Goal: Task Accomplishment & Management: Use online tool/utility

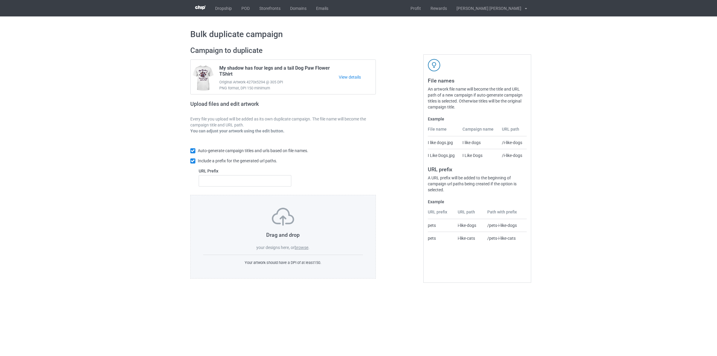
click at [302, 248] on label "browse" at bounding box center [301, 247] width 14 height 5
click at [0, 0] on input "browse" at bounding box center [0, 0] width 0 height 0
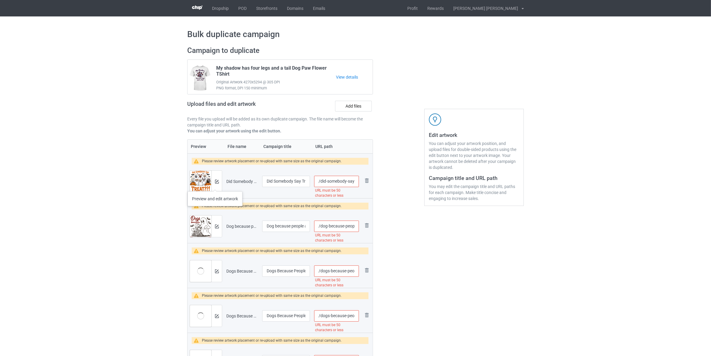
click at [215, 185] on div at bounding box center [216, 180] width 10 height 21
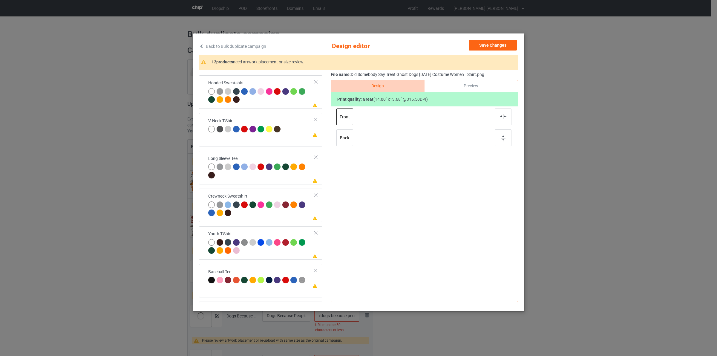
scroll to position [217, 0]
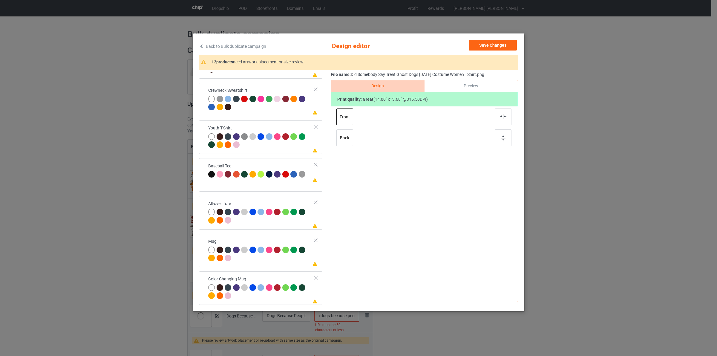
drag, startPoint x: 251, startPoint y: 238, endPoint x: 327, endPoint y: 239, distance: 75.5
click at [252, 238] on div "Mug" at bounding box center [261, 249] width 106 height 22
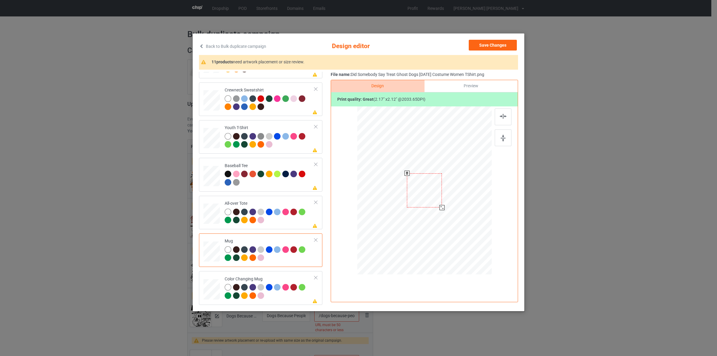
drag, startPoint x: 465, startPoint y: 229, endPoint x: 446, endPoint y: 202, distance: 33.4
click at [446, 202] on div at bounding box center [424, 190] width 134 height 56
drag, startPoint x: 429, startPoint y: 194, endPoint x: 466, endPoint y: 197, distance: 37.1
click at [466, 197] on div at bounding box center [461, 193] width 35 height 34
click at [508, 42] on button "Save Changes" at bounding box center [492, 45] width 48 height 11
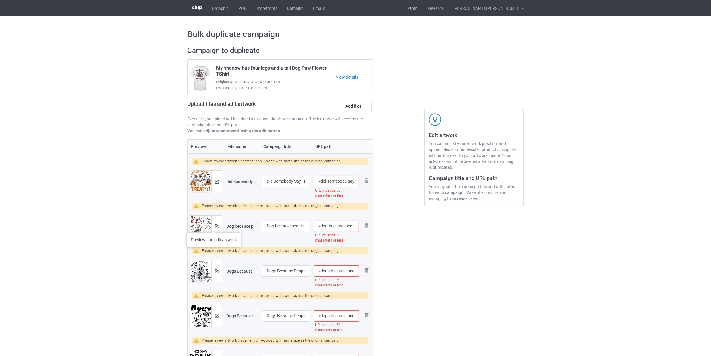
click at [214, 226] on div at bounding box center [216, 225] width 10 height 21
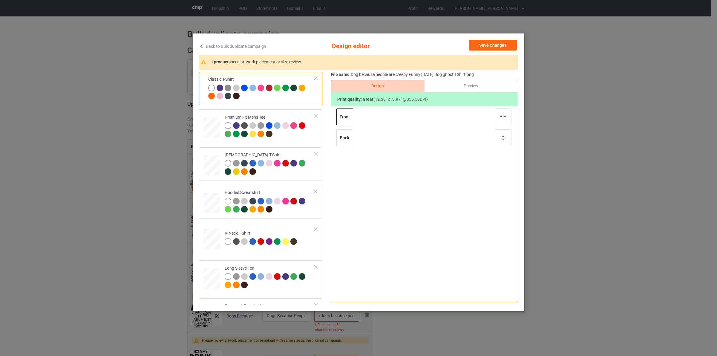
scroll to position [217, 0]
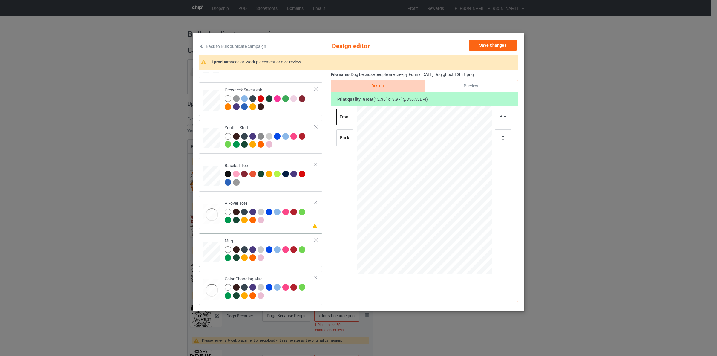
click at [268, 248] on div at bounding box center [269, 249] width 7 height 7
click at [479, 209] on div at bounding box center [478, 211] width 5 height 5
click at [487, 48] on button "Save Changes" at bounding box center [492, 45] width 48 height 11
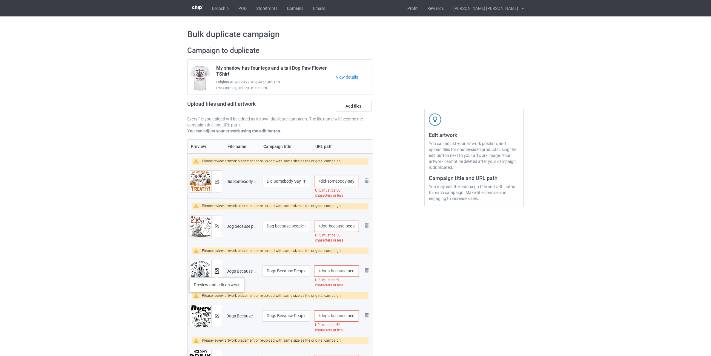
click at [217, 271] on img at bounding box center [217, 271] width 4 height 4
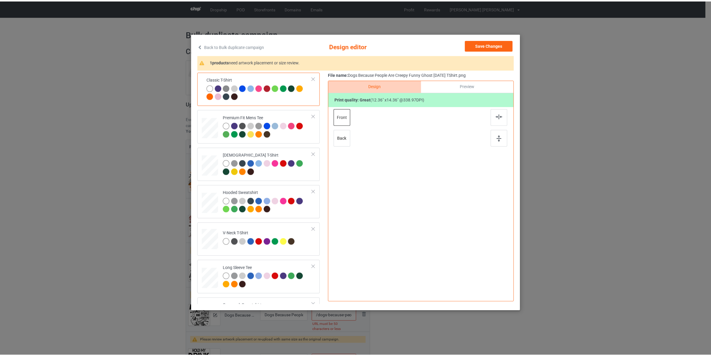
scroll to position [217, 0]
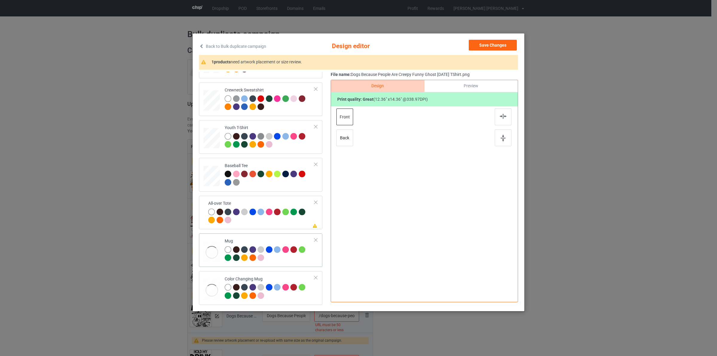
click at [242, 263] on td "Mug" at bounding box center [269, 250] width 96 height 29
click at [478, 210] on div at bounding box center [478, 211] width 5 height 5
click at [490, 44] on button "Save Changes" at bounding box center [492, 45] width 48 height 11
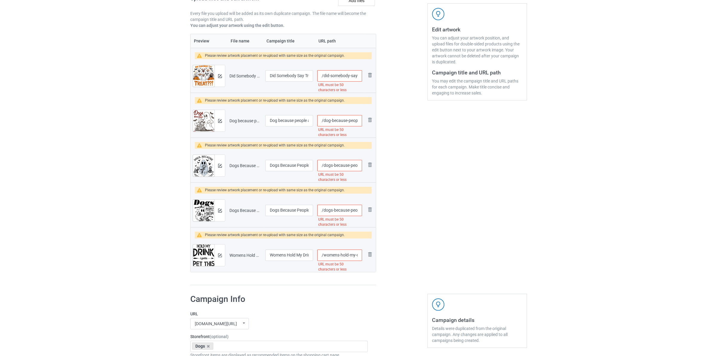
scroll to position [112, 0]
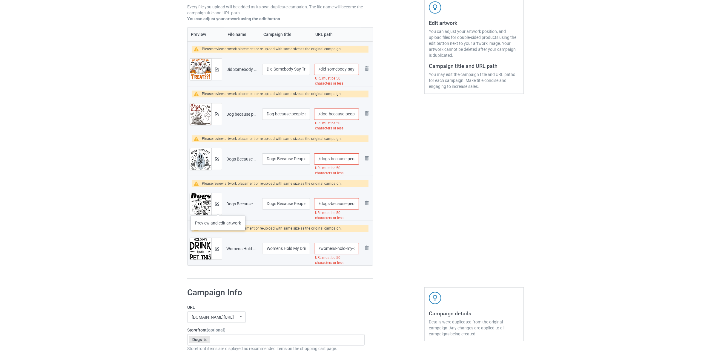
click at [218, 209] on div at bounding box center [216, 203] width 10 height 21
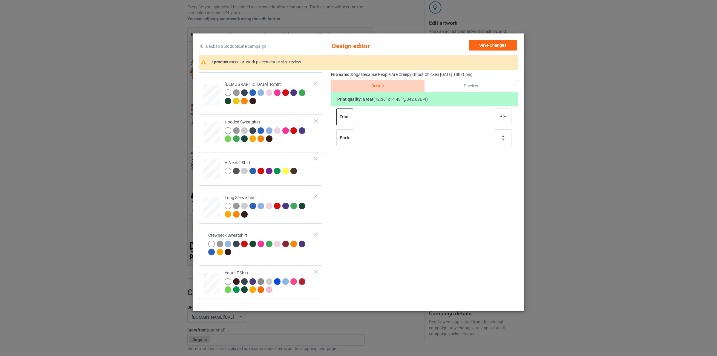
scroll to position [217, 0]
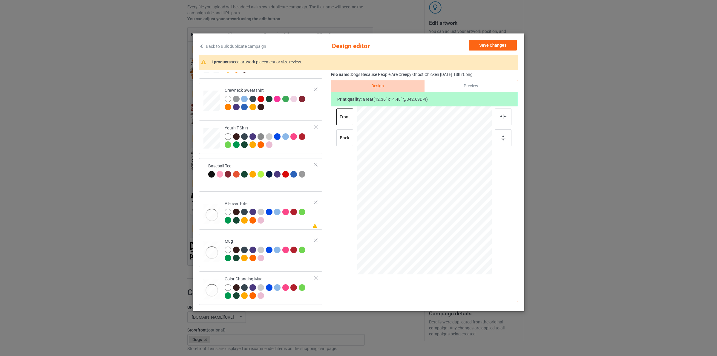
click at [249, 236] on td "Mug" at bounding box center [269, 250] width 96 height 29
click at [479, 211] on div at bounding box center [478, 212] width 5 height 5
drag, startPoint x: 486, startPoint y: 44, endPoint x: 480, endPoint y: 45, distance: 6.3
click at [485, 44] on button "Save Changes" at bounding box center [492, 45] width 48 height 11
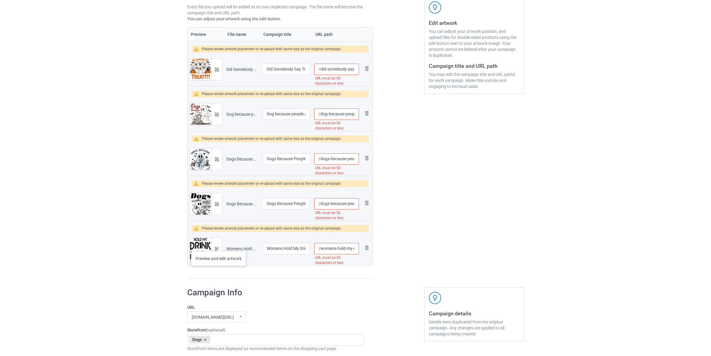
click at [219, 245] on div at bounding box center [216, 248] width 10 height 21
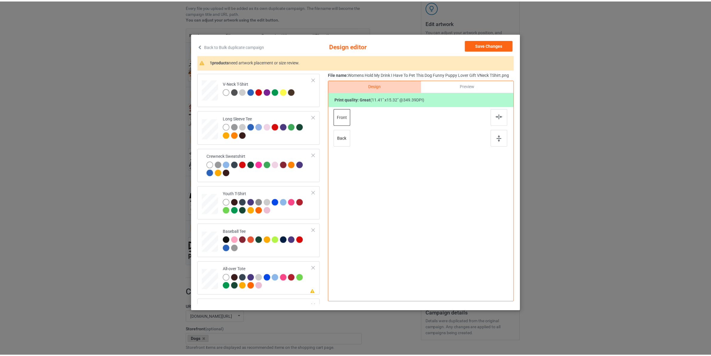
scroll to position [217, 0]
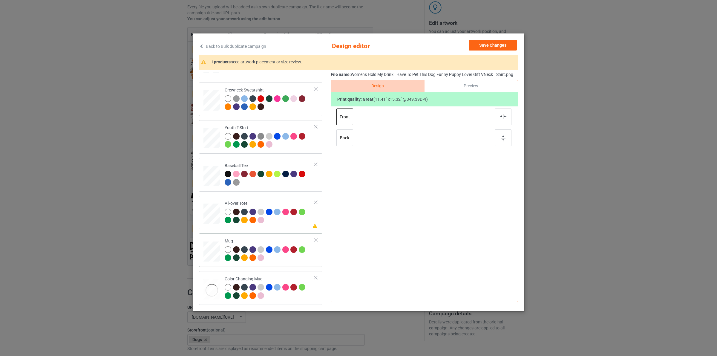
click at [268, 256] on div at bounding box center [270, 254] width 90 height 16
drag, startPoint x: 477, startPoint y: 212, endPoint x: 481, endPoint y: 213, distance: 3.6
click at [481, 213] on div at bounding box center [424, 190] width 134 height 56
click at [212, 213] on div at bounding box center [211, 213] width 16 height 16
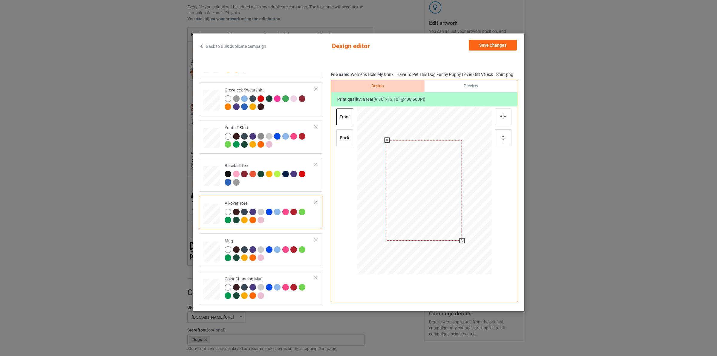
drag, startPoint x: 464, startPoint y: 242, endPoint x: 459, endPoint y: 240, distance: 5.1
click at [459, 240] on div at bounding box center [461, 240] width 5 height 5
click at [491, 43] on button "Save Changes" at bounding box center [492, 45] width 48 height 11
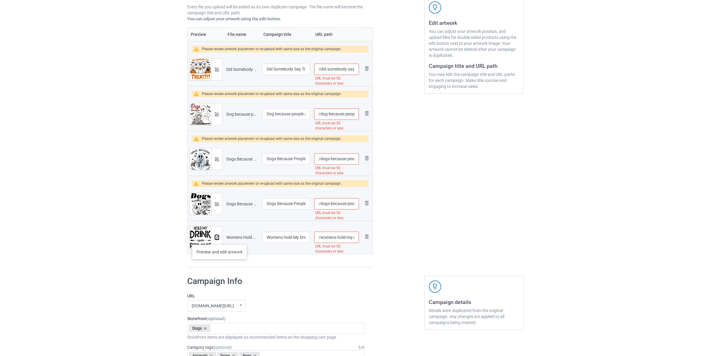
click at [217, 237] on img at bounding box center [217, 237] width 4 height 4
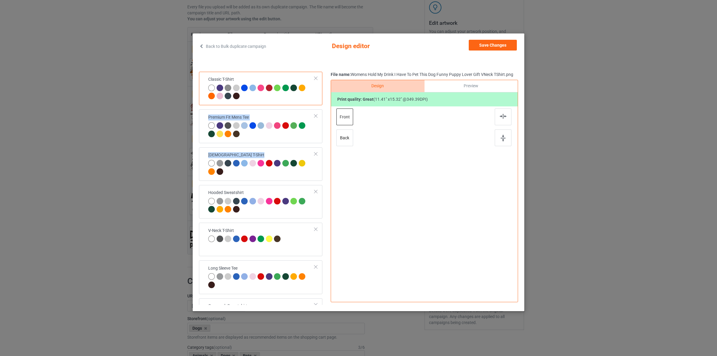
drag, startPoint x: 325, startPoint y: 195, endPoint x: 323, endPoint y: 230, distance: 35.3
click at [323, 231] on div "Classic T-Shirt Premium Fit Mens Tee Ladies T-Shirt Hooded Sweatshirt V-Neck T-…" at bounding box center [262, 188] width 127 height 233
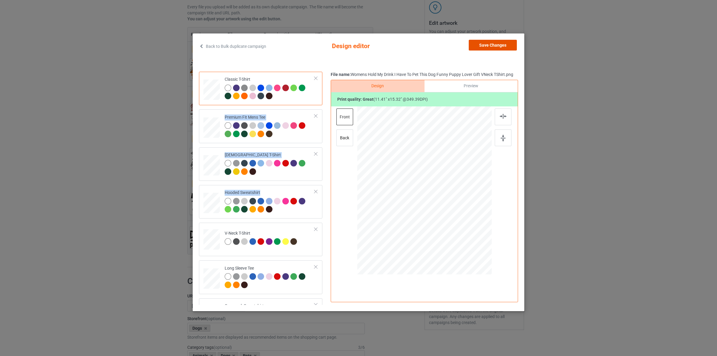
click at [500, 47] on button "Save Changes" at bounding box center [492, 45] width 48 height 11
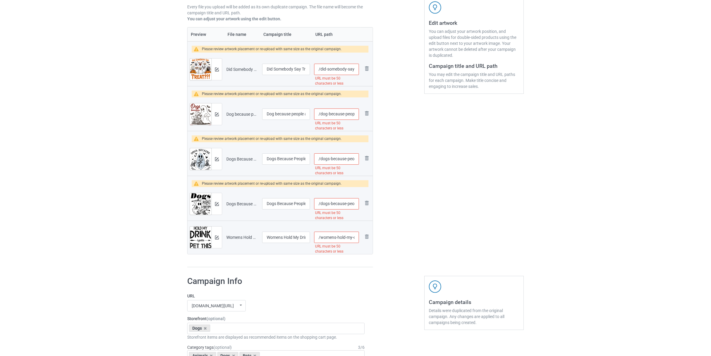
click at [327, 114] on input "/dog-because-people-are-creepy-funny-halloween-dog-ghost-tshirt" at bounding box center [336, 113] width 45 height 11
click at [330, 114] on input "/dogs-because-people-are-creepy-funny-halloween-dog-ghost-tshirt" at bounding box center [336, 113] width 45 height 11
click at [331, 116] on input "/dogs-because-people-are-creepy-funny-halloween-dog-ghost-tshirt" at bounding box center [336, 113] width 45 height 11
drag, startPoint x: 341, startPoint y: 114, endPoint x: 320, endPoint y: 114, distance: 20.6
click at [320, 114] on input "/dogs-2508-because-people-are-creepy-funny-halloween-dog-ghost-tshirt" at bounding box center [336, 113] width 45 height 11
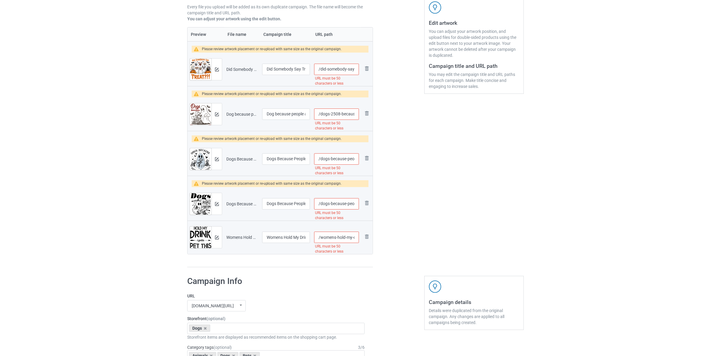
type input "/dogs-2508-because-people-are-creepy-funny-halloween-dog-ghost-tshirt"
click at [321, 70] on input "/did-somebody-say-treat-ghost-dogs-halloween-costume-women-tshirt" at bounding box center [336, 69] width 45 height 11
paste input "ogs-2508-d"
type input "/dogs-2508-did-somebody-say-treat-ghost-dogs-halloween-costume-women-tshirt"
click at [321, 159] on input "/dogs-because-people-are-creepy-funny-ghost-halloween-tshirt" at bounding box center [336, 158] width 45 height 11
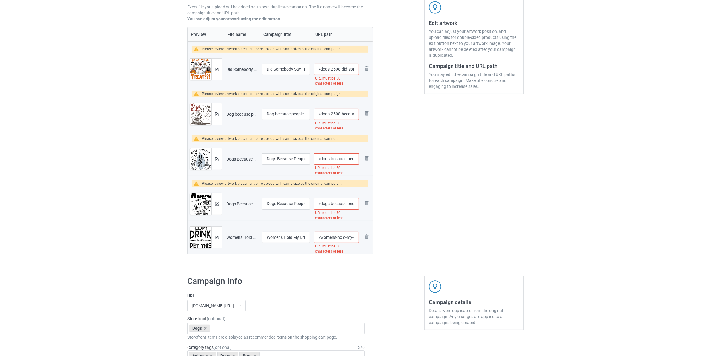
drag, startPoint x: 321, startPoint y: 159, endPoint x: 324, endPoint y: 203, distance: 44.6
click at [321, 161] on input "/dogs-because-people-are-creepy-funny-ghost-halloween-tshirt" at bounding box center [336, 158] width 45 height 11
paste input "2508--"
type input "/dogs-2508--because-people-are-creepy-funny-ghost-halloween-tshirt"
click at [324, 204] on input "/dogs-because-people-are-creepy-ghost-chicken-halloween-tshirt" at bounding box center [336, 203] width 45 height 11
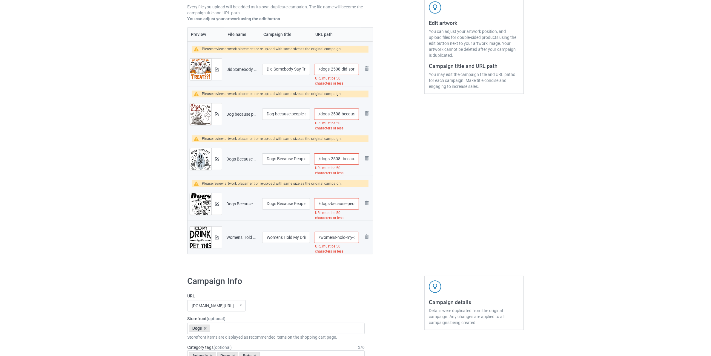
drag, startPoint x: 324, startPoint y: 204, endPoint x: 323, endPoint y: 233, distance: 29.6
click at [324, 204] on input "/dogs-because-people-are-creepy-ghost-chicken-halloween-tshirt" at bounding box center [336, 203] width 45 height 11
paste input "2508--"
type input "/dogs-2508--because-people-are-creepy-ghost-chicken-halloween-tshirt"
click at [322, 238] on input "/womens-hold-my-drink-i-have-to-pet-this-dog-funny-puppy-lover-gift-vneck-tshirt" at bounding box center [336, 236] width 45 height 11
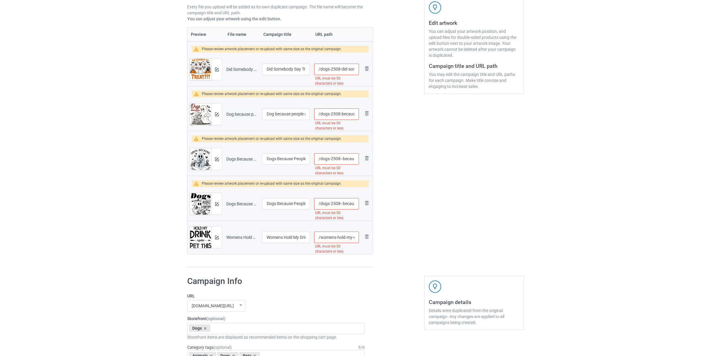
paste input "dogs-2508-"
type input "/dogs-2508-womens-hold-my-drink-i-have-to-pet-this-dog-funny-puppy-lover-gift-v…"
drag, startPoint x: 355, startPoint y: 68, endPoint x: 403, endPoint y: 91, distance: 53.0
click at [404, 84] on div "Campaign to duplicate My shadow has four legs and a tail Dog Paw Flower TShirt …" at bounding box center [355, 101] width 345 height 342
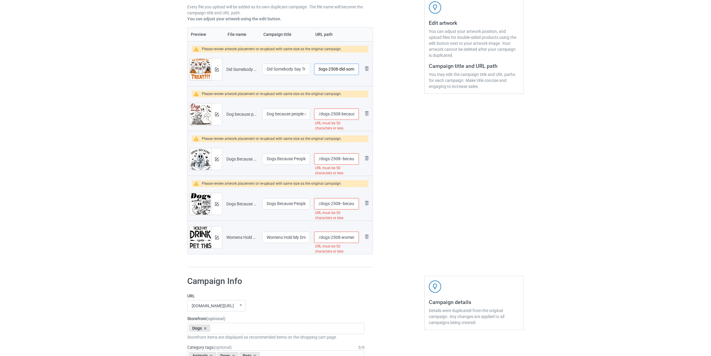
type input "/dogs-2508-did-somgs-halloween-costume-women-tshirt"
drag, startPoint x: 353, startPoint y: 117, endPoint x: 359, endPoint y: 163, distance: 46.4
click at [397, 139] on div "Campaign to duplicate My shadow has four legs and a tail Dog Paw Flower TShirt …" at bounding box center [355, 101] width 345 height 342
type input "/dogs-2508-beca"
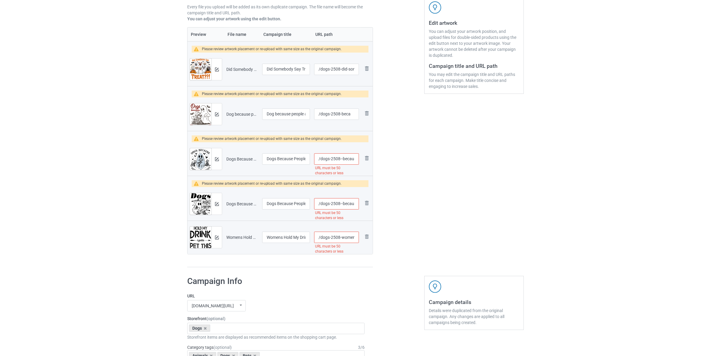
drag, startPoint x: 353, startPoint y: 162, endPoint x: 379, endPoint y: 193, distance: 40.7
click at [376, 181] on div "Campaign to duplicate My shadow has four legs and a tail Dog Paw Flower TShirt …" at bounding box center [280, 101] width 194 height 342
type input "/dogs-2508--becau"
drag, startPoint x: 369, startPoint y: 210, endPoint x: 389, endPoint y: 221, distance: 23.1
click at [387, 216] on div "Campaign to duplicate My shadow has four legs and a tail Dog Paw Flower TShirt …" at bounding box center [355, 101] width 345 height 342
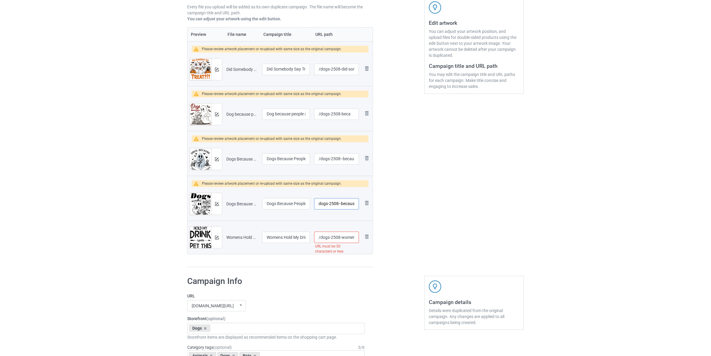
scroll to position [0, 1]
type input "/dogs-2508--becaus"
drag, startPoint x: 359, startPoint y: 232, endPoint x: 498, endPoint y: 203, distance: 142.2
click at [404, 229] on div "Campaign to duplicate My shadow has four legs and a tail Dog Paw Flower TShirt …" at bounding box center [355, 101] width 345 height 342
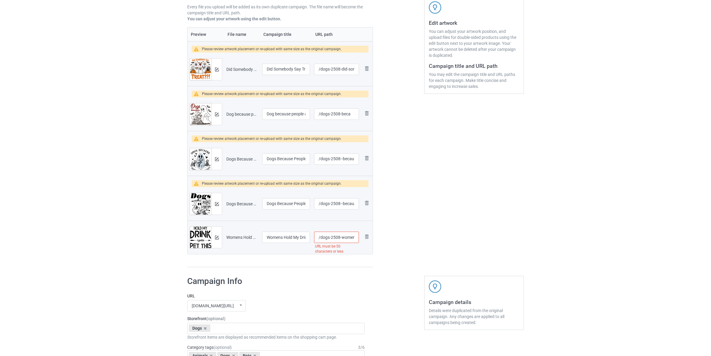
scroll to position [0, 2]
type input "/dogs-2508-womens"
click at [505, 190] on div "Edit artwork You can adjust your artwork position, and upload files for double-…" at bounding box center [474, 101] width 108 height 342
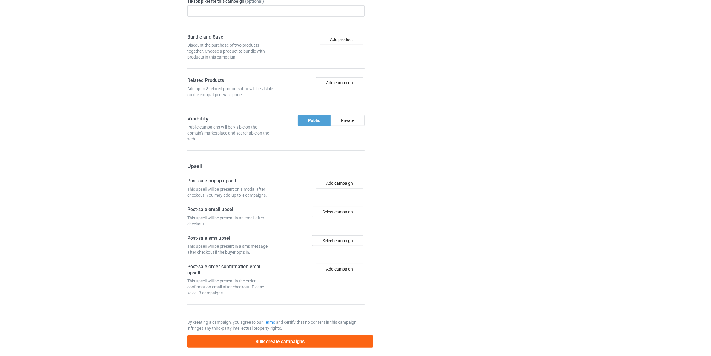
scroll to position [586, 0]
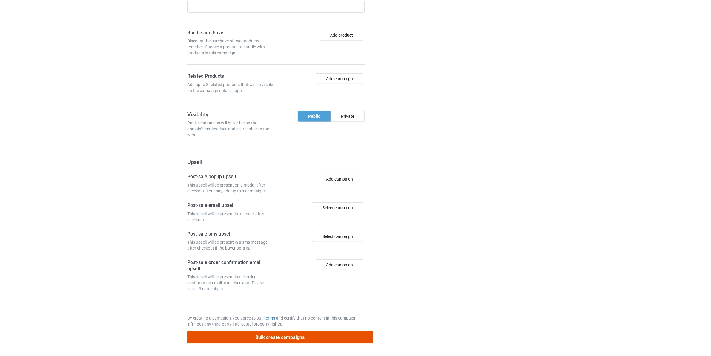
click at [278, 338] on button "Bulk create campaigns" at bounding box center [280, 337] width 186 height 12
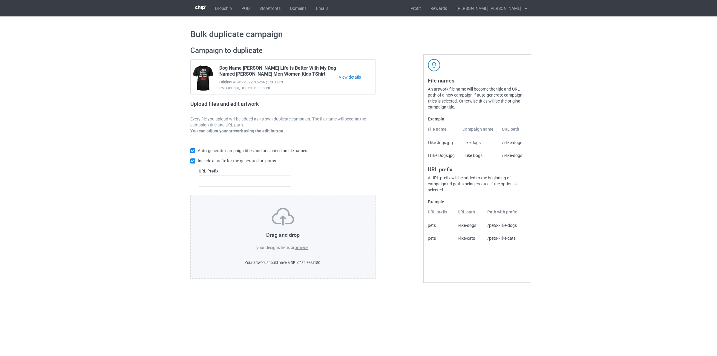
click at [303, 248] on label "browse" at bounding box center [301, 247] width 14 height 5
click at [0, 0] on input "browse" at bounding box center [0, 0] width 0 height 0
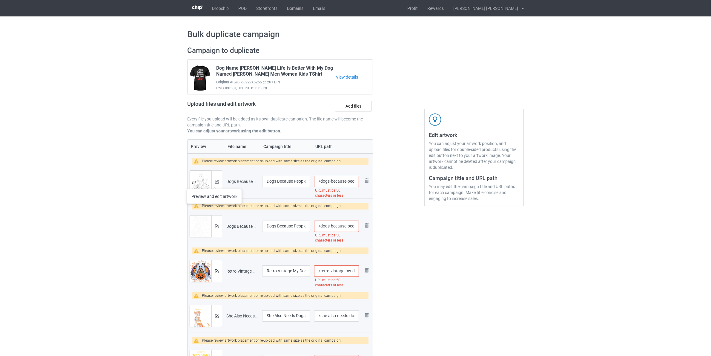
click at [214, 183] on div at bounding box center [216, 180] width 10 height 21
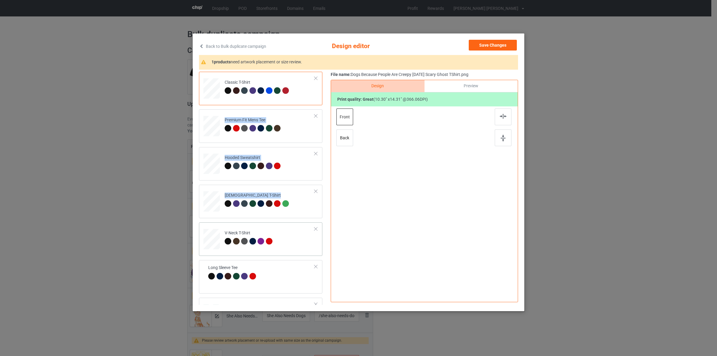
drag, startPoint x: 319, startPoint y: 179, endPoint x: 327, endPoint y: 188, distance: 12.0
click at [314, 237] on div "Classic T-Shirt Premium Fit Mens Tee Hooded Sweatshirt [DEMOGRAPHIC_DATA] T-Shi…" at bounding box center [262, 277] width 127 height 410
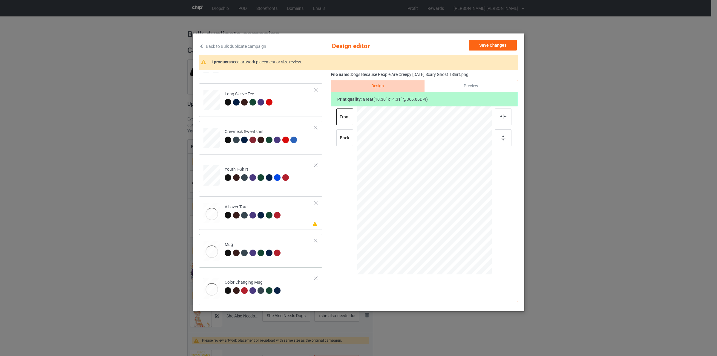
click at [281, 254] on div at bounding box center [278, 253] width 8 height 8
click at [507, 43] on button "Save Changes" at bounding box center [492, 45] width 48 height 11
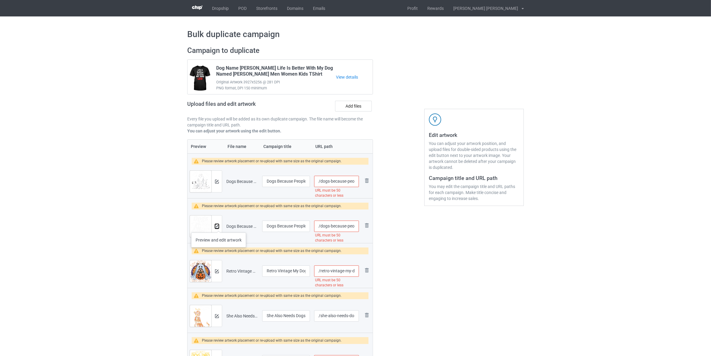
click at [219, 226] on img at bounding box center [217, 226] width 4 height 4
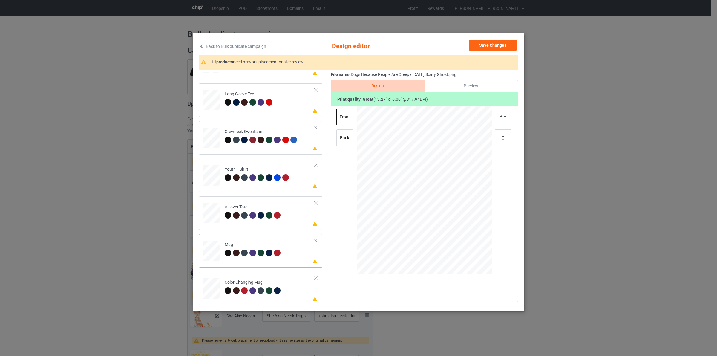
click at [254, 266] on div "Please review artwork placement Mug" at bounding box center [260, 250] width 123 height 33
drag, startPoint x: 464, startPoint y: 239, endPoint x: 450, endPoint y: 199, distance: 41.9
click at [450, 199] on div at bounding box center [424, 190] width 134 height 56
click at [470, 193] on div at bounding box center [460, 191] width 35 height 42
click at [499, 45] on button "Save Changes" at bounding box center [492, 45] width 48 height 11
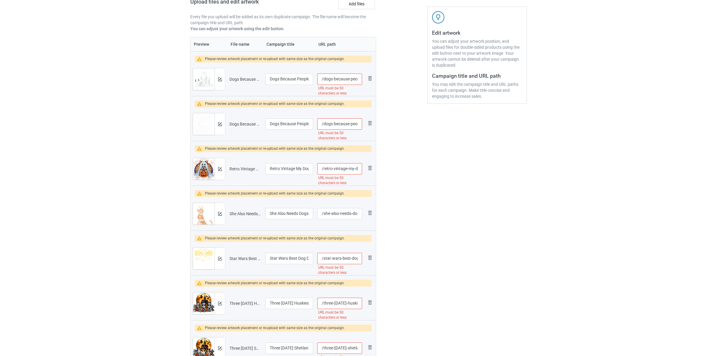
scroll to position [112, 0]
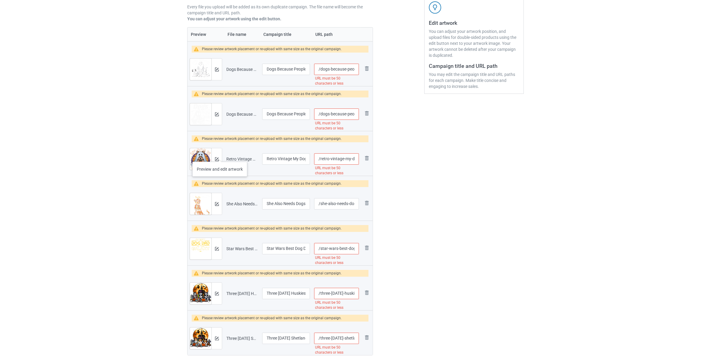
click at [220, 156] on div at bounding box center [216, 158] width 10 height 21
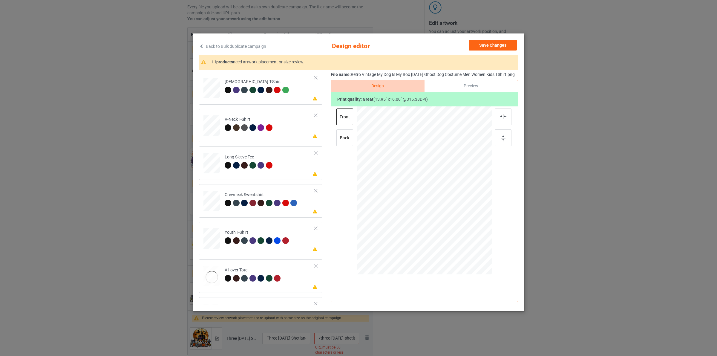
scroll to position [176, 0]
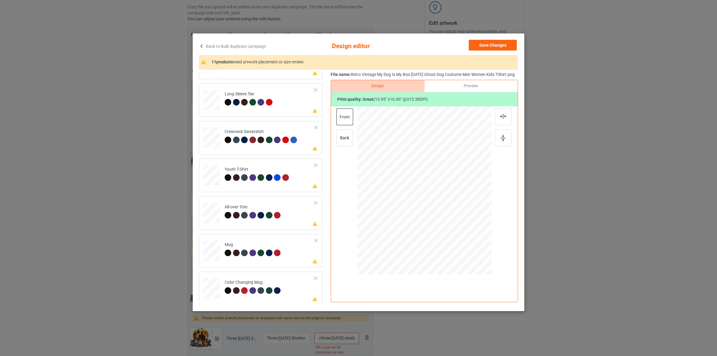
click at [251, 230] on div "Please review artwork placement Classic T-Shirt Please review artwork placement…" at bounding box center [262, 100] width 127 height 410
click at [258, 248] on div "Mug" at bounding box center [254, 249] width 58 height 14
click at [448, 208] on div at bounding box center [424, 190] width 134 height 56
drag, startPoint x: 464, startPoint y: 202, endPoint x: 470, endPoint y: 203, distance: 5.7
click at [470, 203] on div at bounding box center [460, 192] width 35 height 41
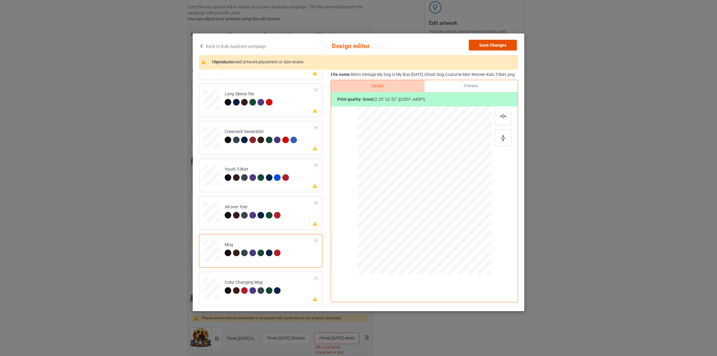
drag, startPoint x: 490, startPoint y: 46, endPoint x: 431, endPoint y: 61, distance: 61.7
click at [490, 46] on button "Save Changes" at bounding box center [492, 45] width 48 height 11
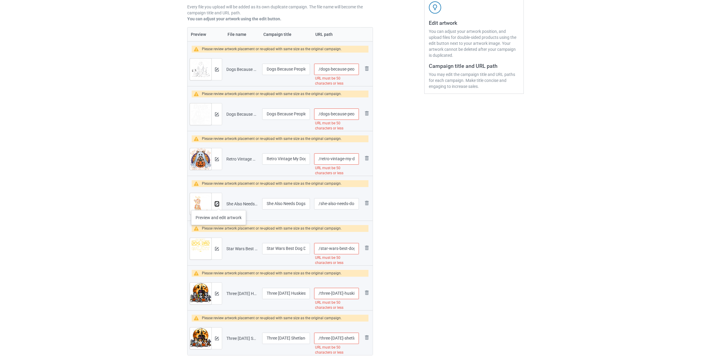
click at [219, 204] on img at bounding box center [217, 204] width 4 height 4
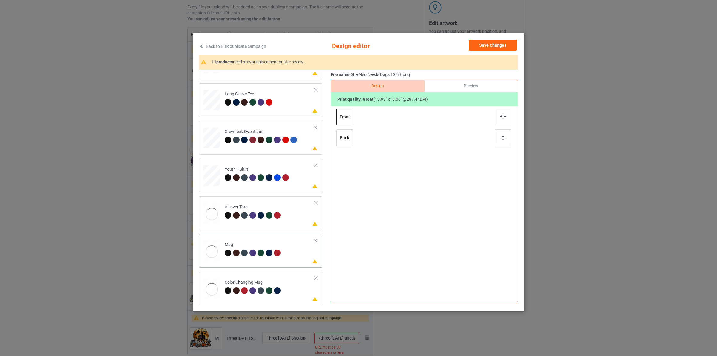
click at [256, 247] on div "Mug" at bounding box center [254, 249] width 58 height 14
drag, startPoint x: 466, startPoint y: 237, endPoint x: 451, endPoint y: 199, distance: 41.2
click at [451, 199] on div at bounding box center [424, 190] width 134 height 56
click at [469, 194] on div at bounding box center [461, 191] width 36 height 42
click at [497, 45] on button "Save Changes" at bounding box center [492, 45] width 48 height 11
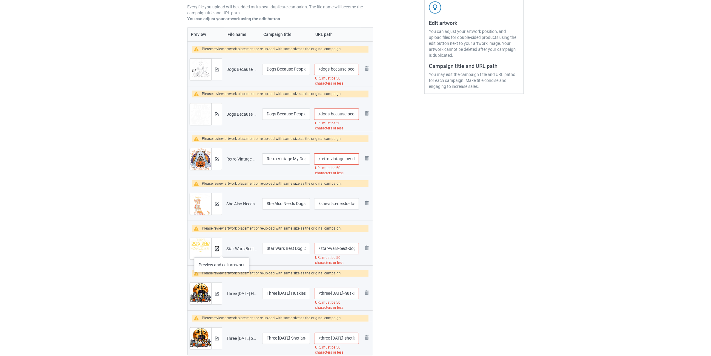
click at [218, 250] on img at bounding box center [217, 249] width 4 height 4
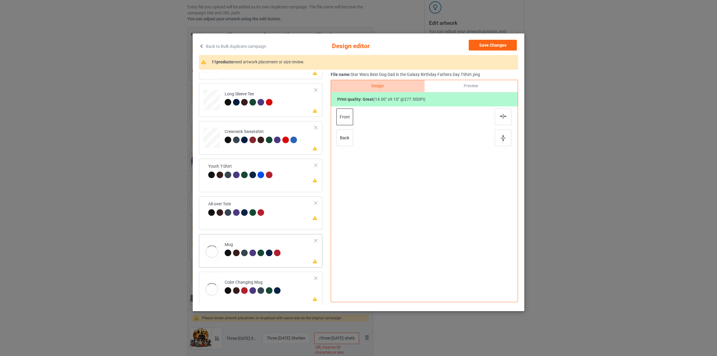
click at [250, 254] on div at bounding box center [252, 252] width 7 height 7
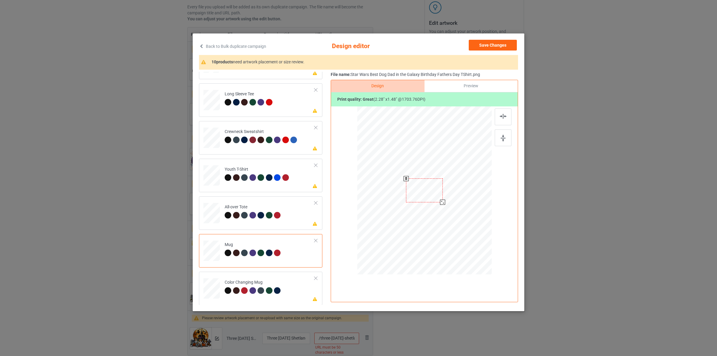
drag, startPoint x: 449, startPoint y: 197, endPoint x: 445, endPoint y: 196, distance: 4.3
click at [445, 196] on div at bounding box center [424, 190] width 134 height 56
drag, startPoint x: 430, startPoint y: 193, endPoint x: 466, endPoint y: 195, distance: 36.2
click at [466, 195] on div at bounding box center [460, 192] width 37 height 24
drag, startPoint x: 485, startPoint y: 44, endPoint x: 452, endPoint y: 62, distance: 38.3
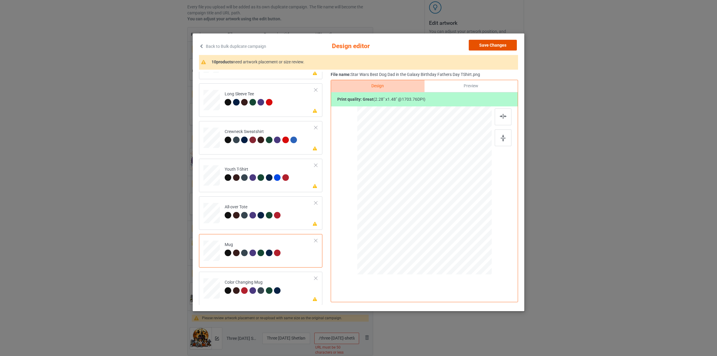
click at [485, 44] on button "Save Changes" at bounding box center [492, 45] width 48 height 11
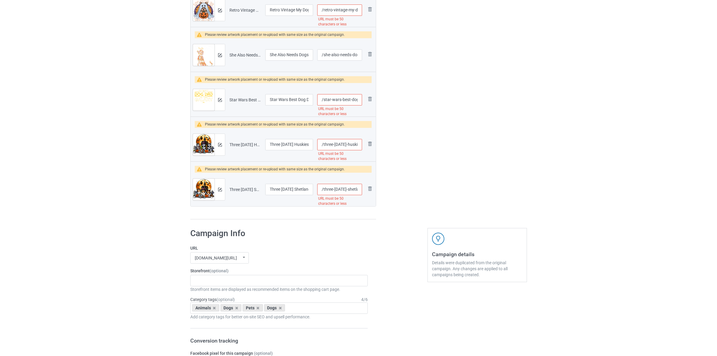
scroll to position [261, 0]
click at [217, 143] on img at bounding box center [217, 144] width 4 height 4
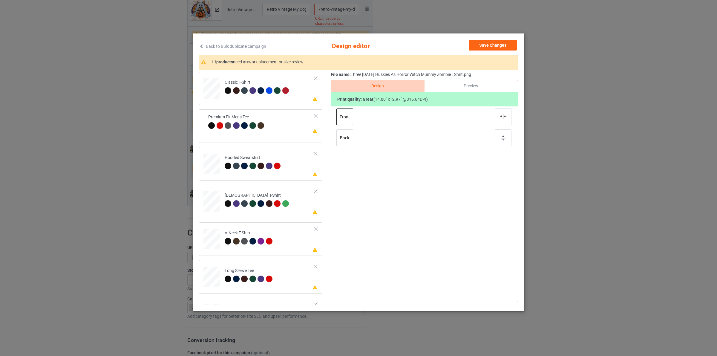
scroll to position [176, 0]
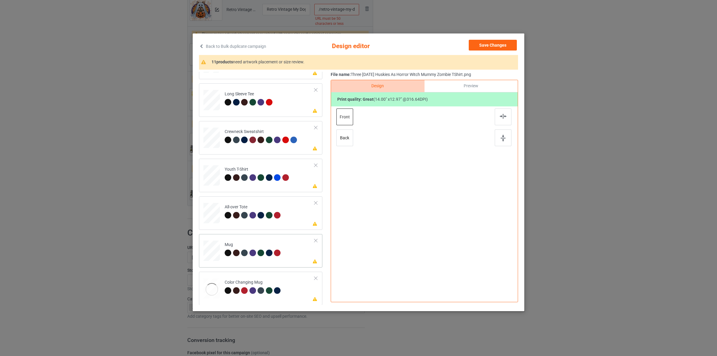
click at [245, 239] on td "Please review artwork placement Mug" at bounding box center [269, 249] width 96 height 26
drag, startPoint x: 463, startPoint y: 226, endPoint x: 448, endPoint y: 193, distance: 36.2
click at [448, 193] on div at bounding box center [424, 190] width 134 height 56
click at [467, 192] on div at bounding box center [460, 192] width 37 height 34
drag, startPoint x: 481, startPoint y: 47, endPoint x: 479, endPoint y: 48, distance: 3.2
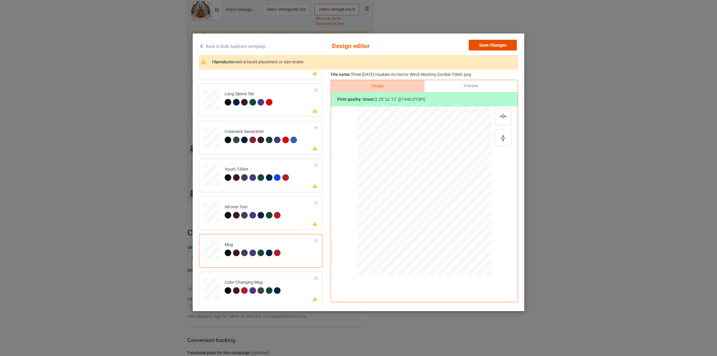
click at [482, 47] on button "Save Changes" at bounding box center [492, 45] width 48 height 11
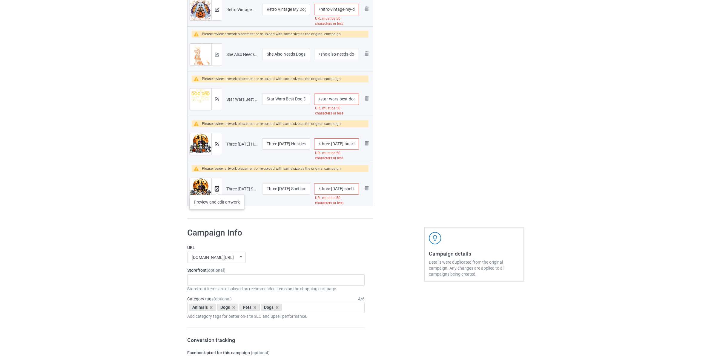
click at [217, 188] on img at bounding box center [217, 189] width 4 height 4
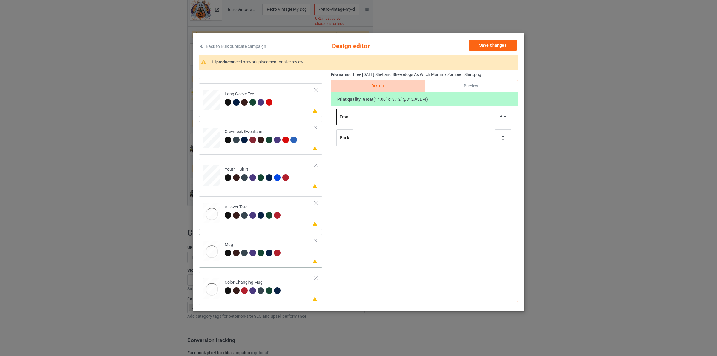
click at [271, 247] on div "Mug" at bounding box center [254, 249] width 58 height 14
drag, startPoint x: 463, startPoint y: 227, endPoint x: 447, endPoint y: 194, distance: 36.9
click at [447, 194] on div at bounding box center [424, 190] width 134 height 56
drag, startPoint x: 434, startPoint y: 195, endPoint x: 471, endPoint y: 196, distance: 36.8
click at [471, 196] on div at bounding box center [460, 191] width 35 height 33
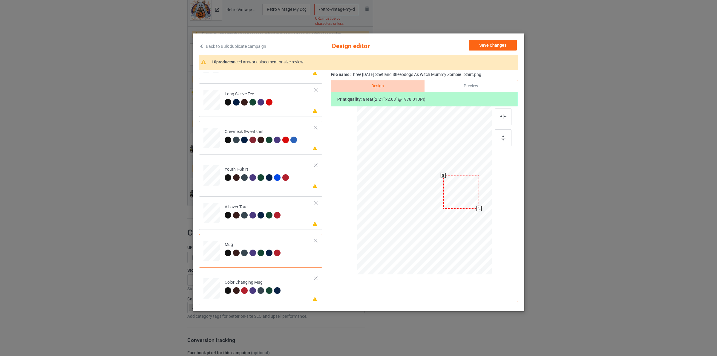
click at [477, 208] on div at bounding box center [478, 208] width 5 height 5
click at [500, 40] on button "Save Changes" at bounding box center [492, 45] width 48 height 11
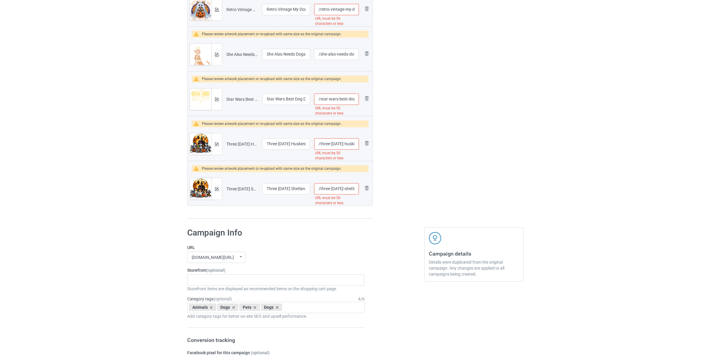
click at [321, 190] on input "/three-[DATE]-shetland-sheepdogs-as-witch-mummy-zombie-tshirt" at bounding box center [336, 188] width 45 height 11
paste input "dogs-2508-"
type input "/dogs-2508-three-[DATE]-shetland-sheepdogs-as-witch-mummy-zombie-tshirt"
click at [321, 144] on input "/three-[DATE]-huskies-as-horror-witch-mummy-zombie-tshirt" at bounding box center [336, 143] width 45 height 11
click at [320, 144] on input "/three-[DATE]-huskies-as-horror-witch-mummy-zombie-tshirt" at bounding box center [336, 143] width 45 height 11
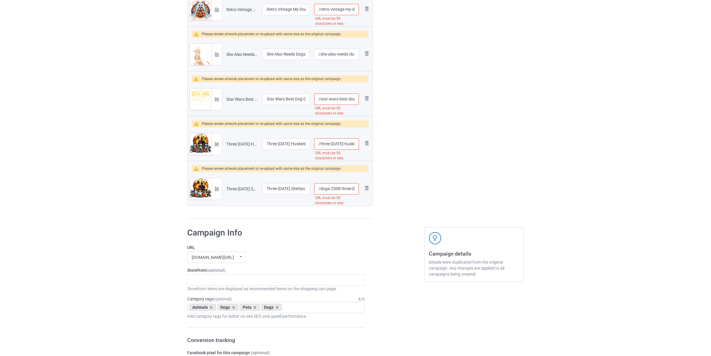
paste input "dogs-2508-"
type input "/dogs-2508-three-[DATE]-huskies-as-horror-witch-mummy-zombie-tshirt"
click at [321, 99] on input "/star-wars-best-dog-dad-in-the-galaxy-birthday-fathers-day-tshirt" at bounding box center [336, 98] width 45 height 11
paste input "dogs-2508-"
type input "/dogs-2508-star-wars-best-dog-dad-in-the-galaxy-birthday-fathers-day-tshirt"
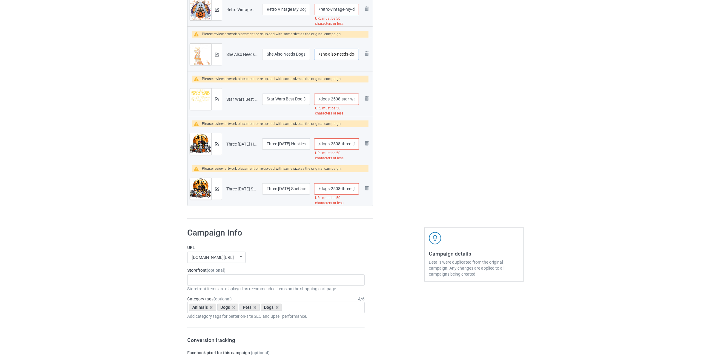
click at [321, 53] on input "/she-also-needs-dogs-tshirt" at bounding box center [336, 54] width 45 height 11
paste input "dogs-2508-"
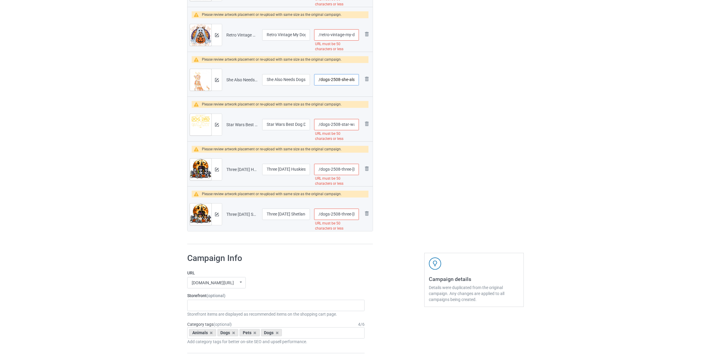
scroll to position [187, 0]
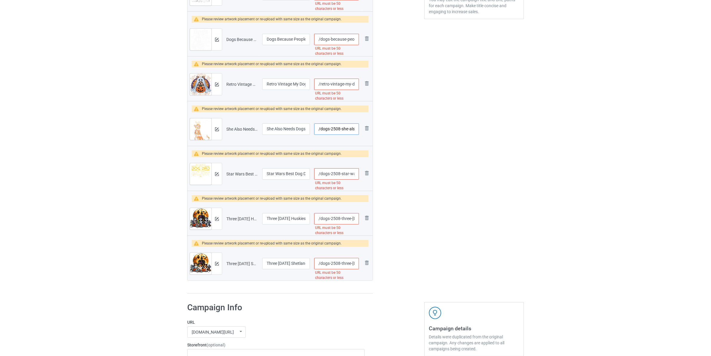
type input "/dogs-2508-she-also-needs-dogs-tshirt"
click at [320, 83] on input "/retro-vintage-my-dog-is-my-boo-[DATE]-ghost-dog-costume-men-women-kids-tshirt" at bounding box center [336, 84] width 45 height 11
paste input "dogs-2508-"
type input "/dogs-2508-retro-vintage-my-dog-is-my-boo-[DATE]-ghost-dog-costume-men-women-ki…"
click at [326, 40] on input "/dogs-because-people-are-creepy-[DATE]-scary-ghost" at bounding box center [336, 39] width 45 height 11
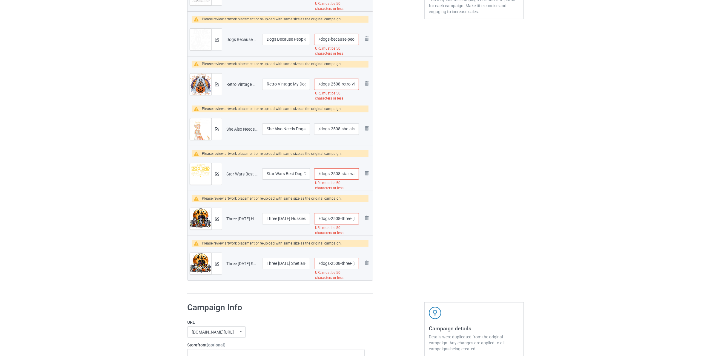
click at [326, 40] on input "/dogs-because-people-are-creepy-[DATE]-scary-ghost" at bounding box center [336, 39] width 45 height 11
paste input "2508--"
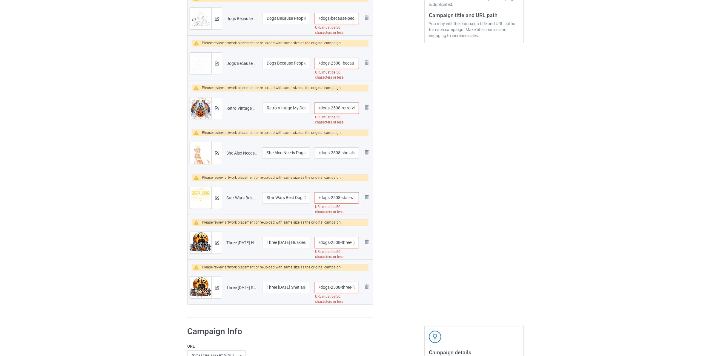
scroll to position [149, 0]
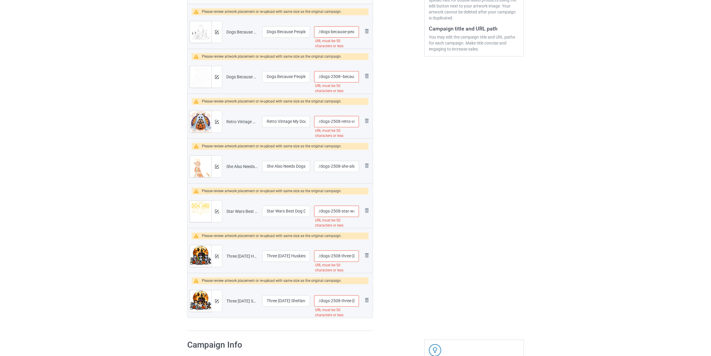
type input "/dogs-2508--because-people-are-creepy-[DATE]-scary-ghost"
click at [321, 31] on input "/dogs-because-people-are-creepy-[DATE]-scary-ghost-tshirt" at bounding box center [336, 31] width 45 height 11
paste input "2508--"
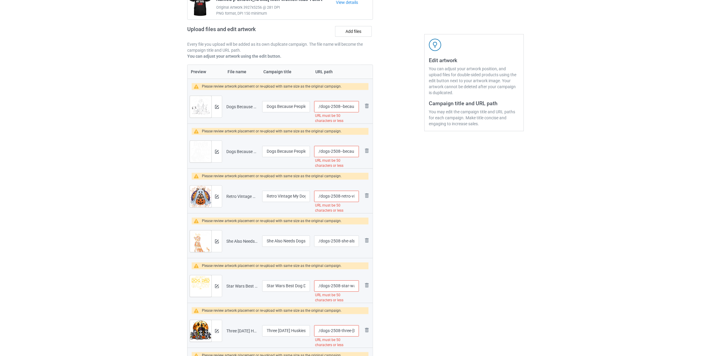
scroll to position [0, 92]
drag, startPoint x: 358, startPoint y: 107, endPoint x: 410, endPoint y: 132, distance: 56.8
click at [411, 131] on div "Campaign to duplicate Dog Name [PERSON_NAME] Life Is Better With My Dog Named […" at bounding box center [355, 188] width 345 height 442
click at [341, 106] on input "/dogs-2508--becau" at bounding box center [336, 106] width 45 height 11
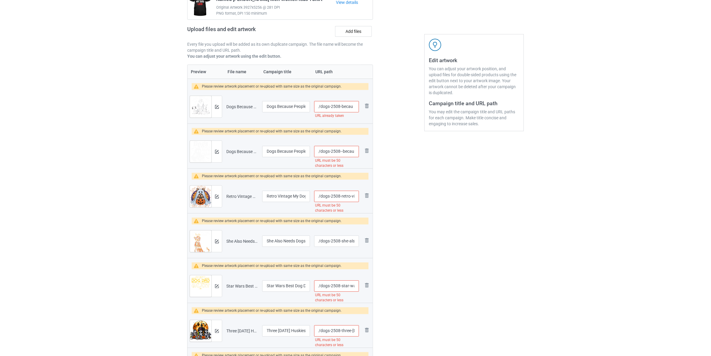
type input "/dogs-2508-becau"
drag, startPoint x: 358, startPoint y: 151, endPoint x: 361, endPoint y: 151, distance: 3.6
click at [361, 151] on tr "Preview and edit artwork Dogs Because People Are Creepy [DATE] Scary Ghost.png …" at bounding box center [280, 151] width 185 height 33
click at [353, 150] on input "/dogs-2508--because-people-are-creepy-[DATE]-scary-ghost" at bounding box center [336, 151] width 45 height 11
drag, startPoint x: 337, startPoint y: 151, endPoint x: 407, endPoint y: 160, distance: 70.2
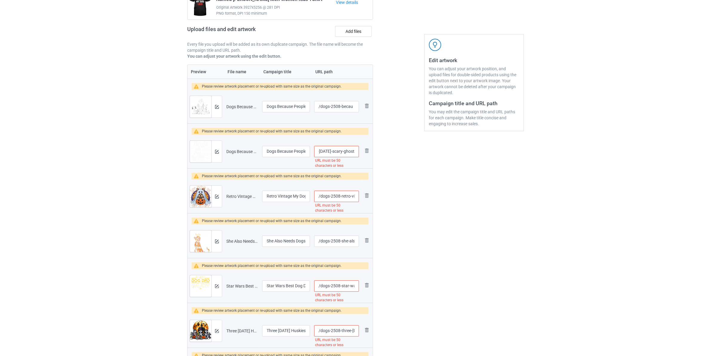
click at [395, 158] on div "Campaign to duplicate Dog Name [PERSON_NAME] Life Is Better With My Dog Named […" at bounding box center [355, 188] width 345 height 442
type input "/dogs-2508--because-people-are-creepy-hal"
drag, startPoint x: 361, startPoint y: 196, endPoint x: 405, endPoint y: 210, distance: 45.6
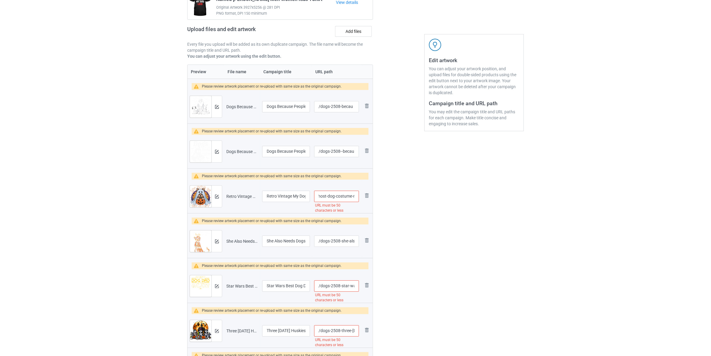
click at [403, 209] on div "Campaign to duplicate Dog Name [PERSON_NAME] Life Is Better With My Dog Named […" at bounding box center [355, 188] width 345 height 442
type input "/dogs-2508-retro-vi"
drag, startPoint x: 355, startPoint y: 243, endPoint x: 398, endPoint y: 250, distance: 43.3
click at [382, 247] on div "Campaign to duplicate Dog Name [PERSON_NAME] Life Is Better With My Dog Named […" at bounding box center [355, 188] width 345 height 442
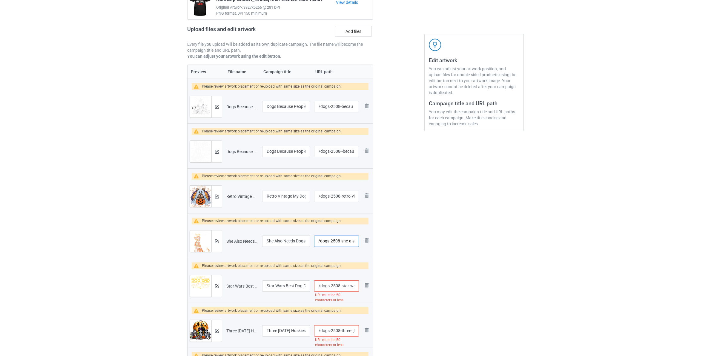
scroll to position [0, 0]
type input "/dogs-2508-she-als"
drag, startPoint x: 397, startPoint y: 287, endPoint x: 440, endPoint y: 271, distance: 44.9
click at [423, 284] on div "Campaign to duplicate Dog Name [PERSON_NAME] Life Is Better With My Dog Named […" at bounding box center [355, 188] width 345 height 442
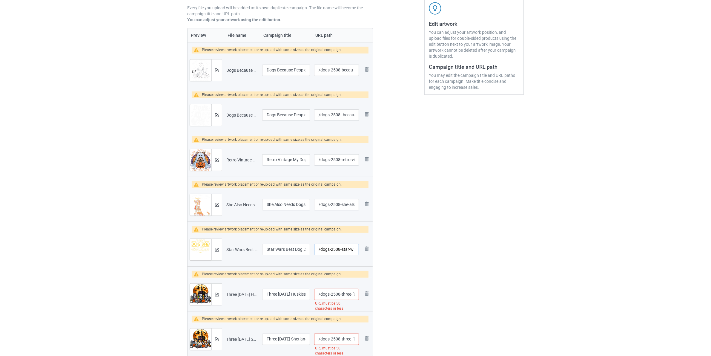
scroll to position [112, 0]
type input "/dogs-2508-star-w"
drag, startPoint x: 356, startPoint y: 296, endPoint x: 481, endPoint y: 266, distance: 128.5
click at [404, 289] on div "Campaign to duplicate Dog Name [PERSON_NAME] Life Is Better With My Dog Named […" at bounding box center [355, 151] width 345 height 442
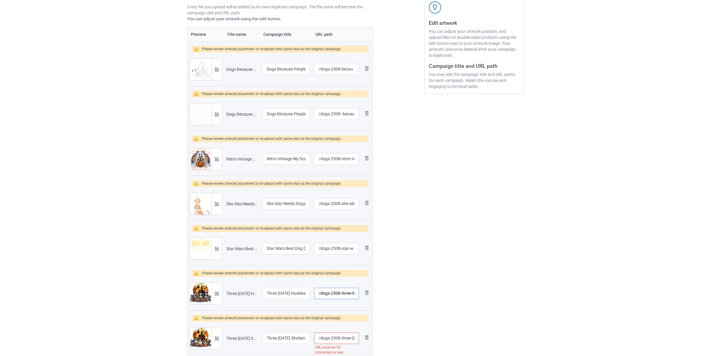
type input "/dogs-2508-three-h"
click at [488, 246] on div "Edit artwork You can adjust your artwork position, and upload files for double-…" at bounding box center [474, 151] width 108 height 442
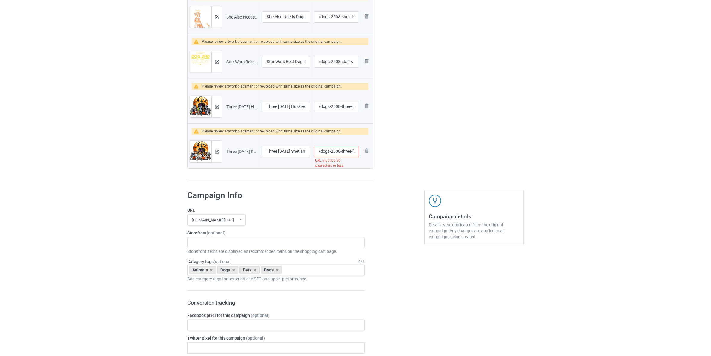
scroll to position [0, 114]
drag, startPoint x: 353, startPoint y: 151, endPoint x: 440, endPoint y: 165, distance: 88.0
type input "/dogs-2508-three-"
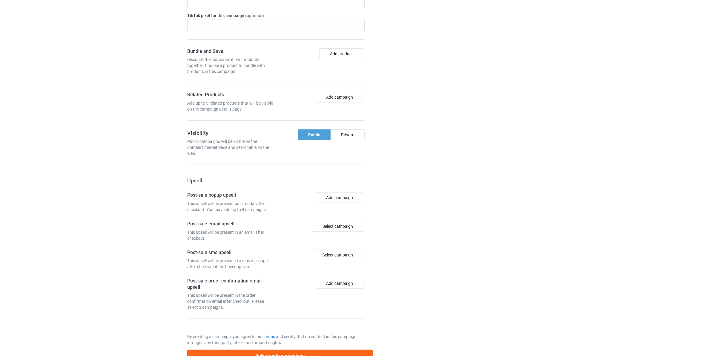
scroll to position [687, 0]
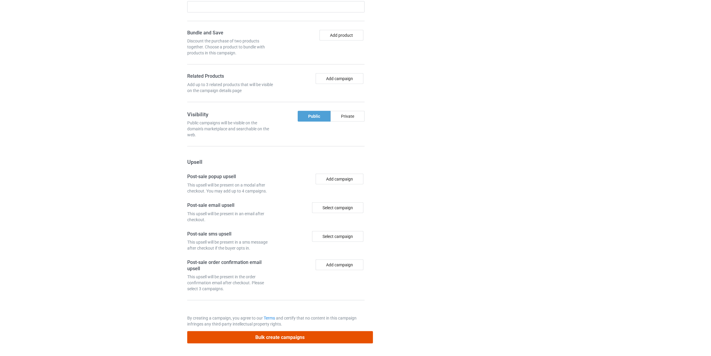
click at [329, 336] on button "Bulk create campaigns" at bounding box center [280, 337] width 186 height 12
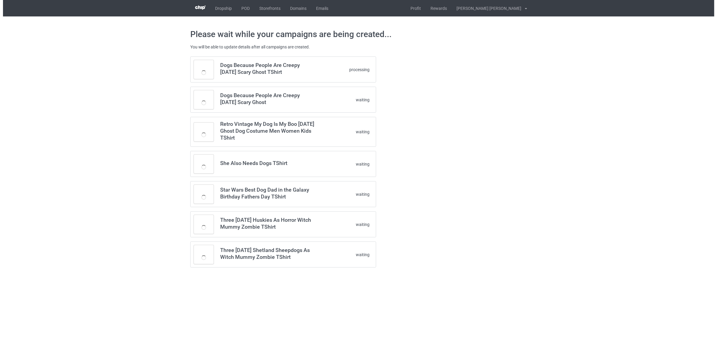
scroll to position [0, 0]
